Goal: Task Accomplishment & Management: Manage account settings

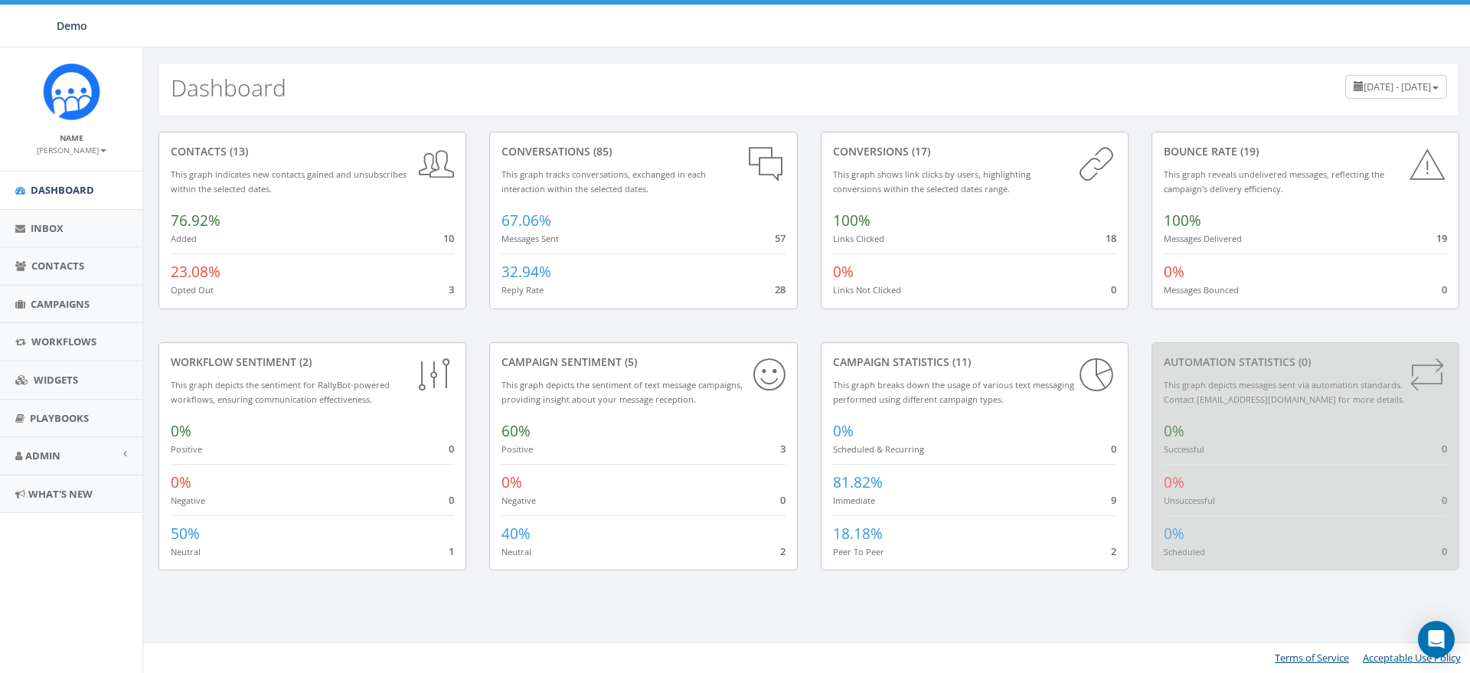
click at [70, 153] on small "James Martin" at bounding box center [72, 150] width 70 height 11
click at [66, 191] on link "Sign Out" at bounding box center [76, 192] width 121 height 19
